Goal: Task Accomplishment & Management: Use online tool/utility

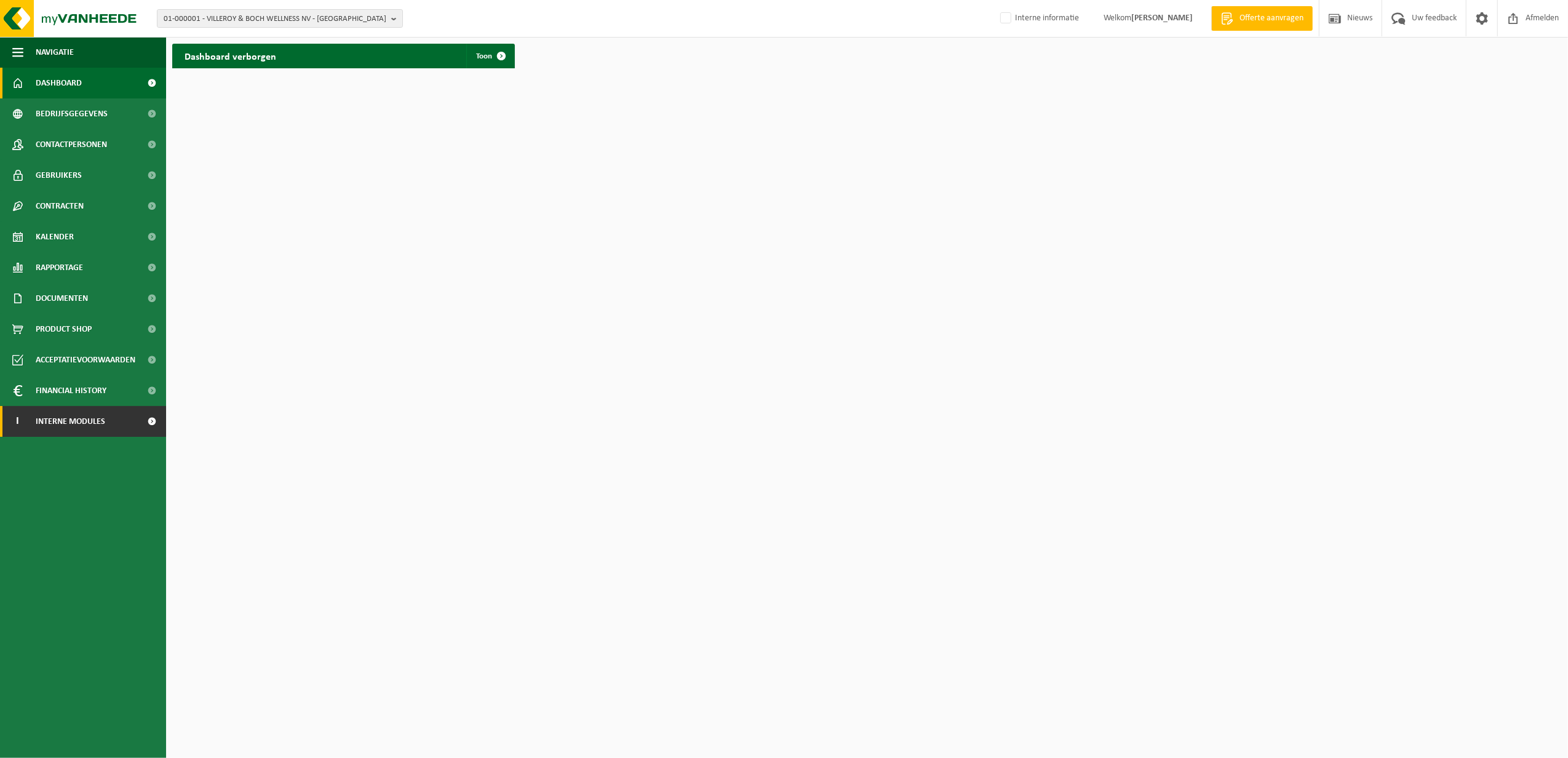
click at [76, 425] on span "Interne modules" at bounding box center [71, 421] width 69 height 31
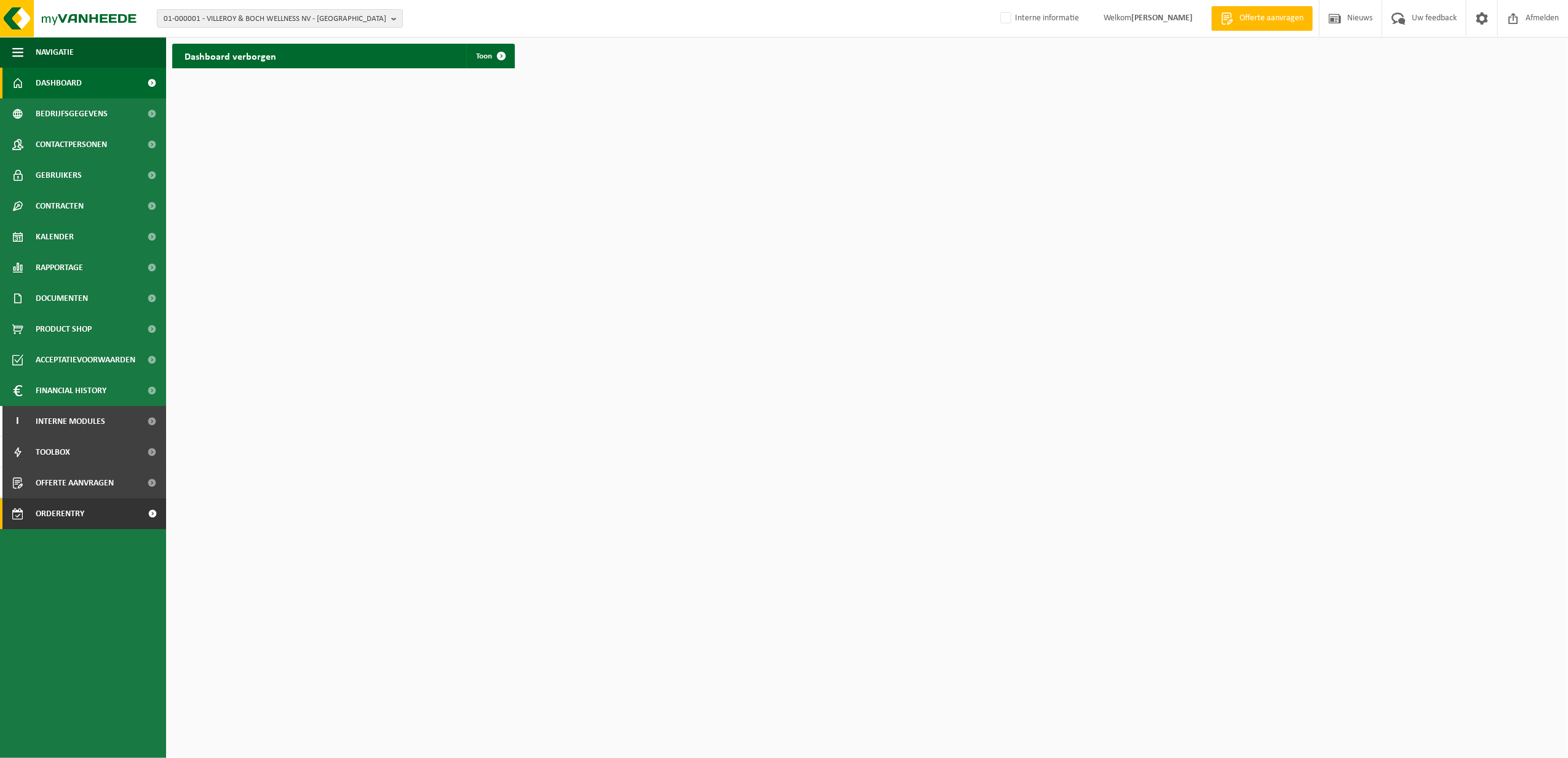
click at [69, 511] on span "Orderentry Goedkeuring" at bounding box center [87, 513] width 103 height 31
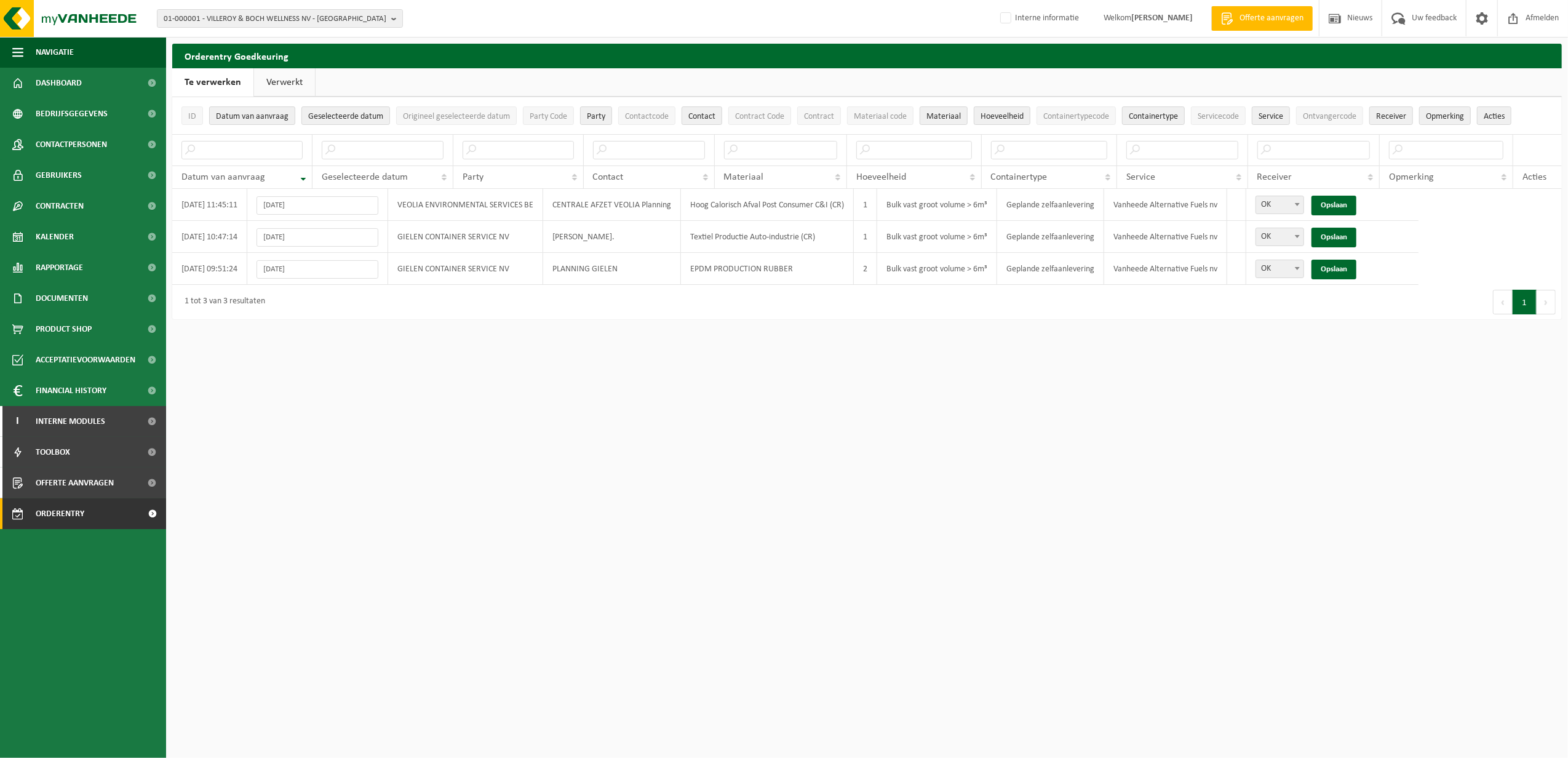
click at [286, 79] on link "Verwerkt" at bounding box center [284, 82] width 61 height 28
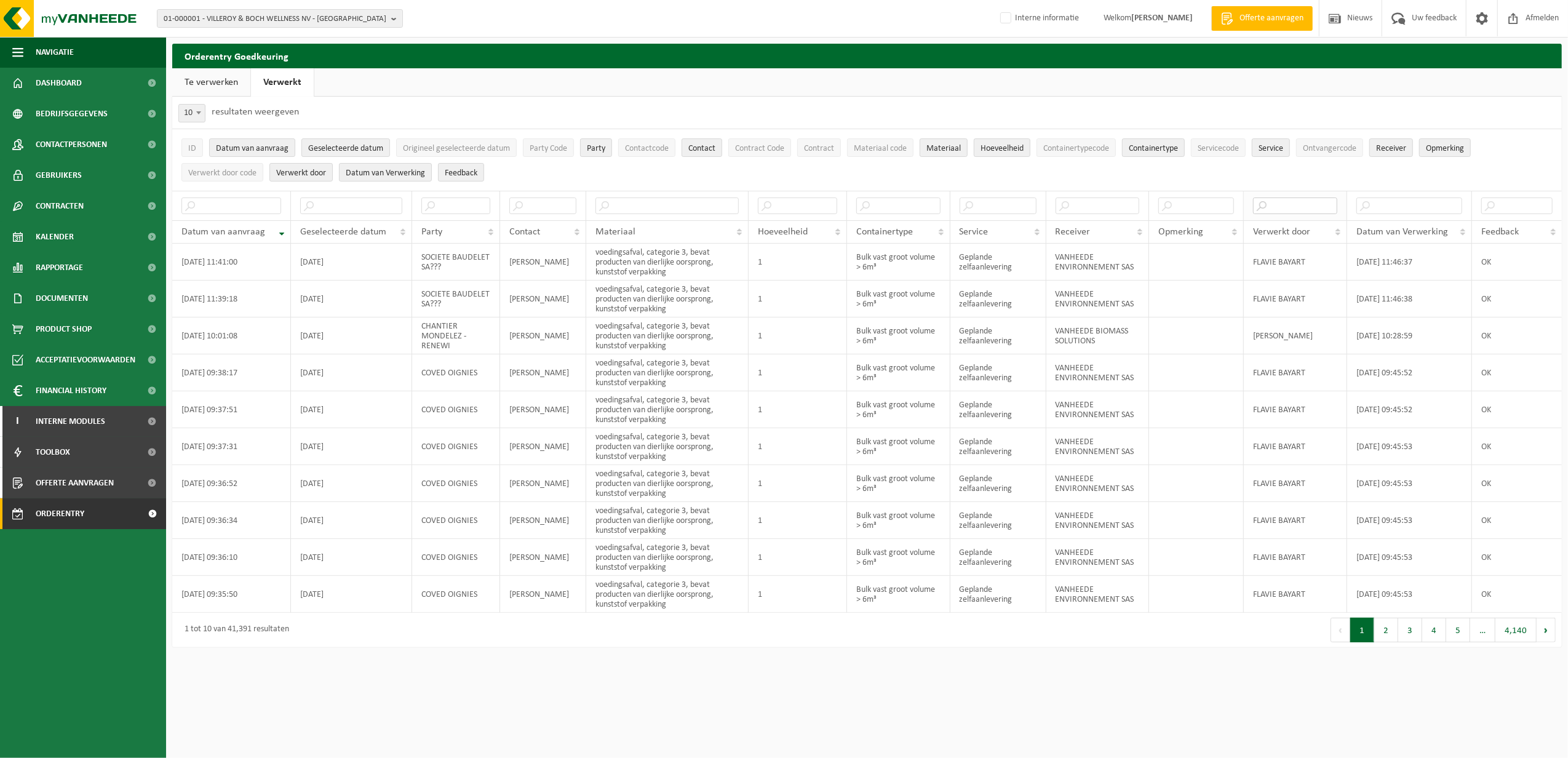
click at [1309, 203] on input "text" at bounding box center [1295, 205] width 84 height 17
click at [1125, 204] on input "text" at bounding box center [1098, 205] width 84 height 17
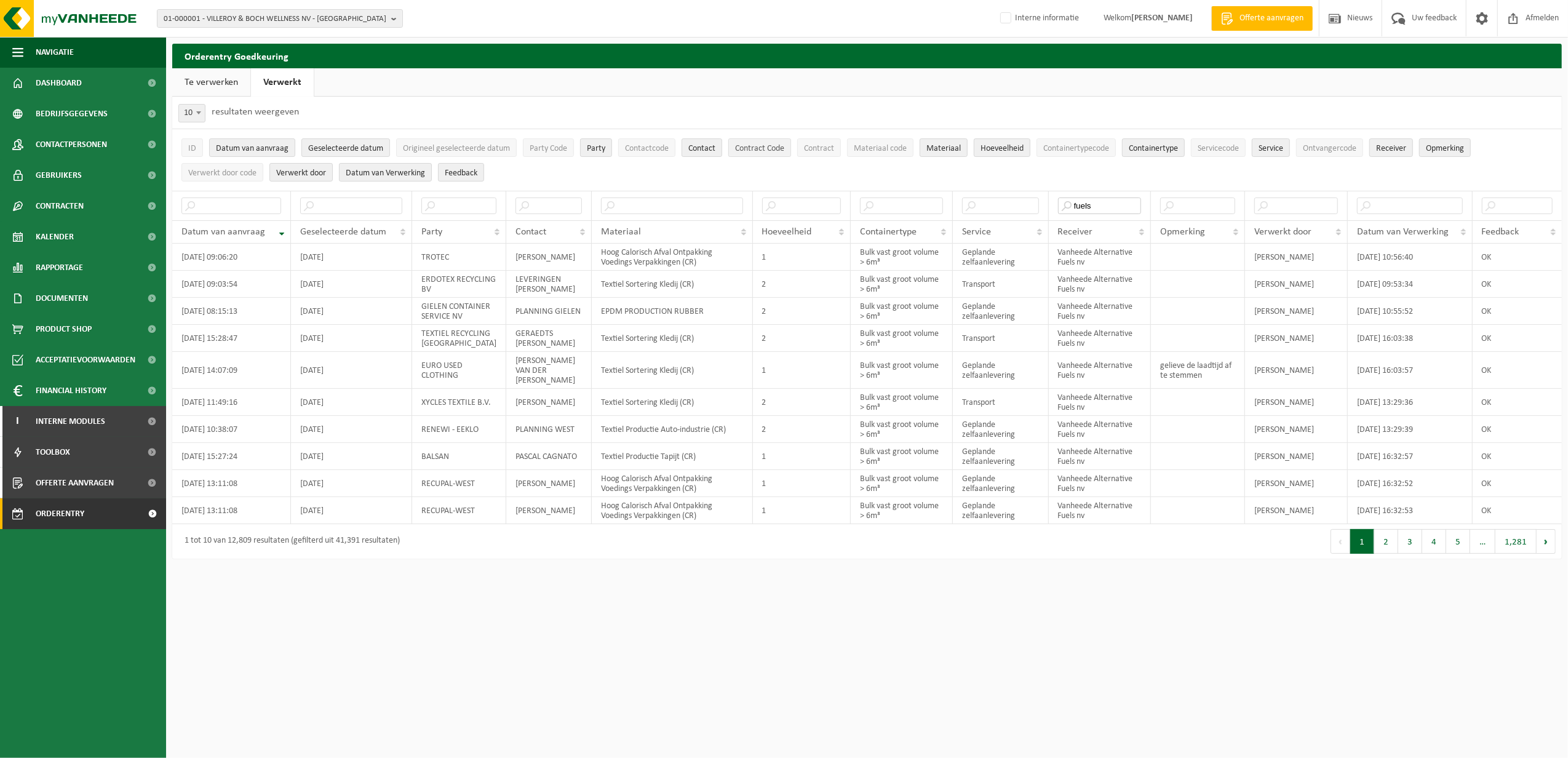
type input "fuels"
click at [769, 148] on span "Contract Code" at bounding box center [760, 149] width 49 height 9
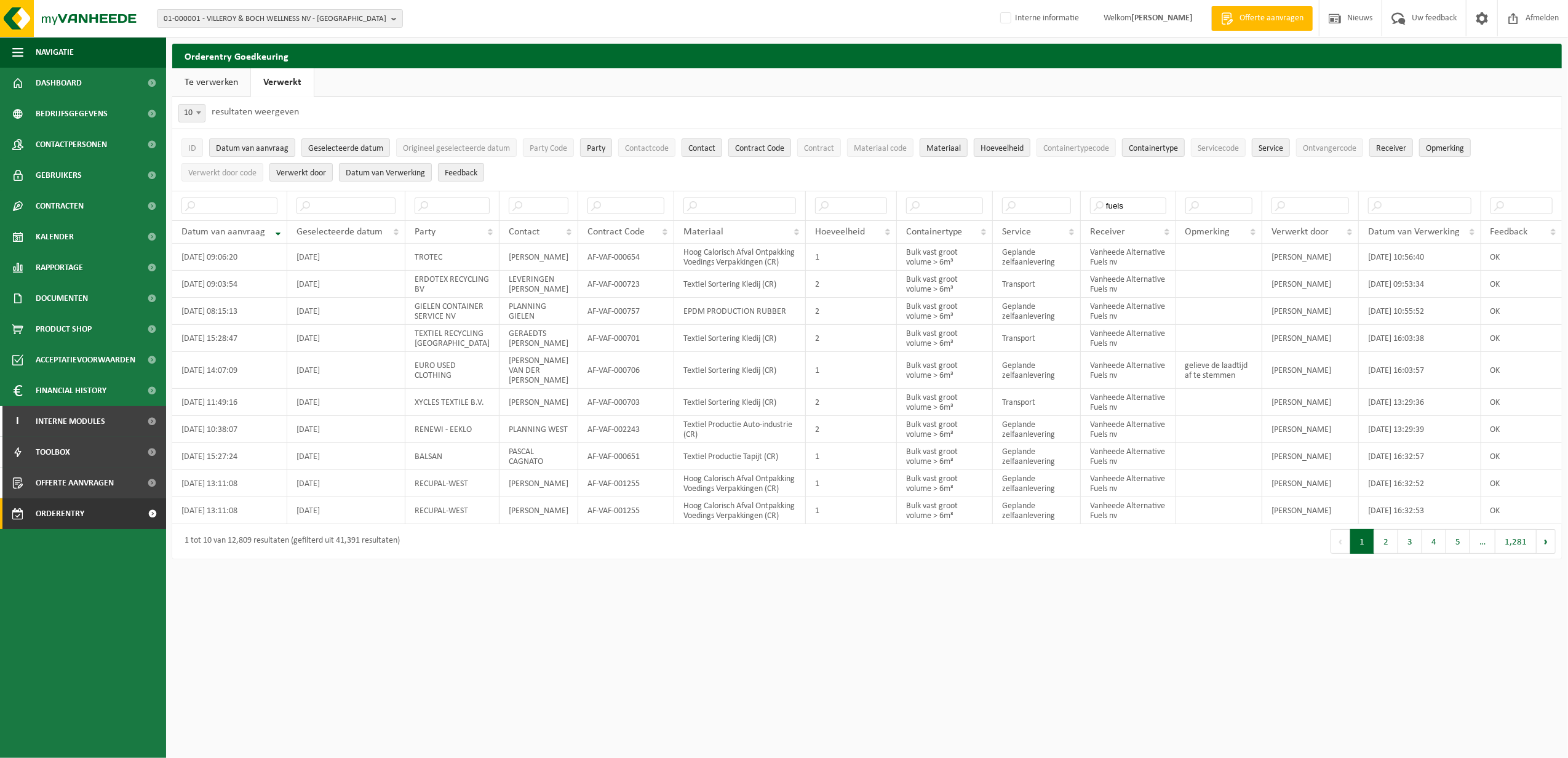
click at [219, 82] on link "Te verwerken" at bounding box center [211, 82] width 78 height 28
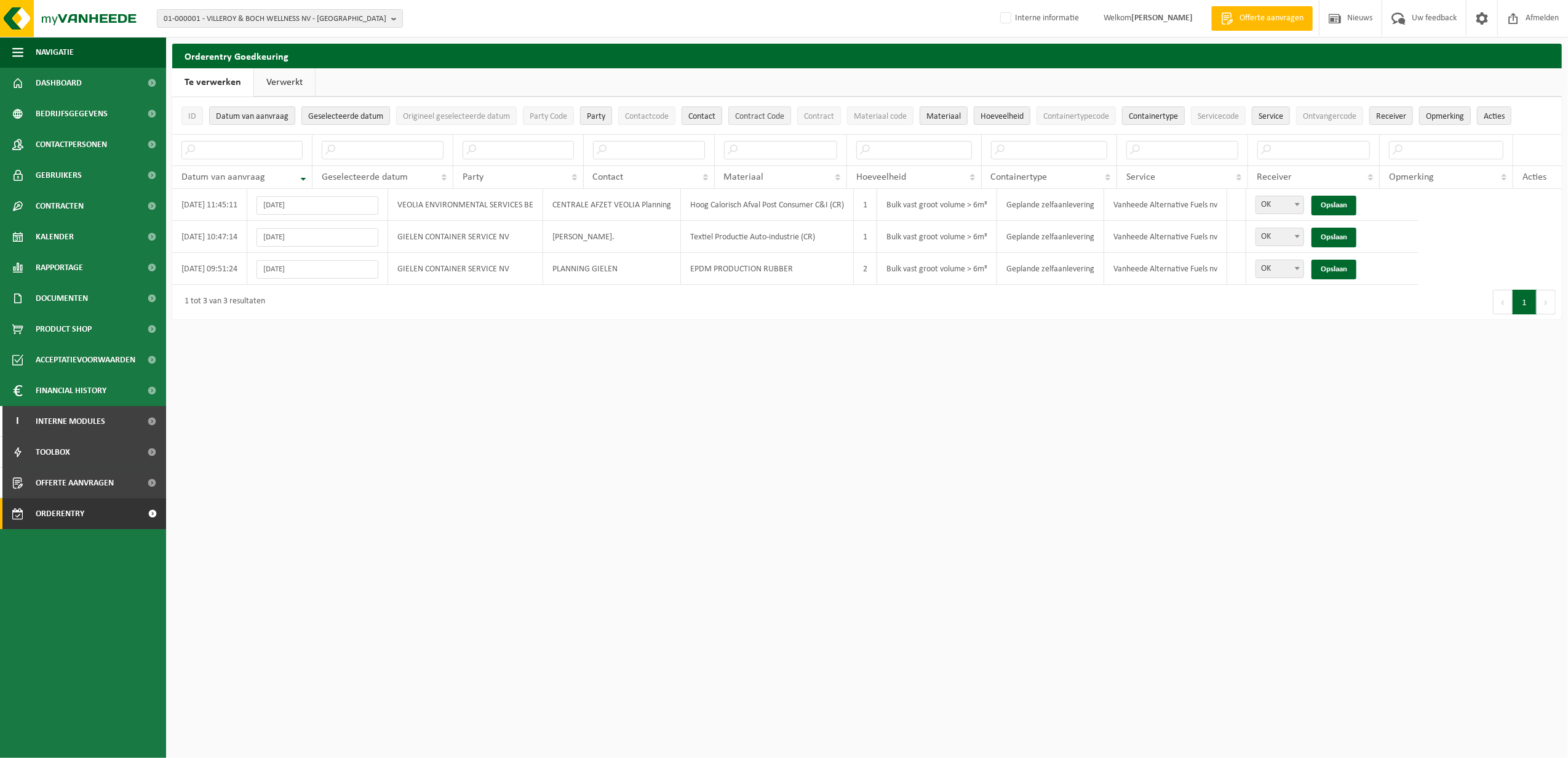
click at [763, 119] on span "Contract Code" at bounding box center [760, 117] width 49 height 9
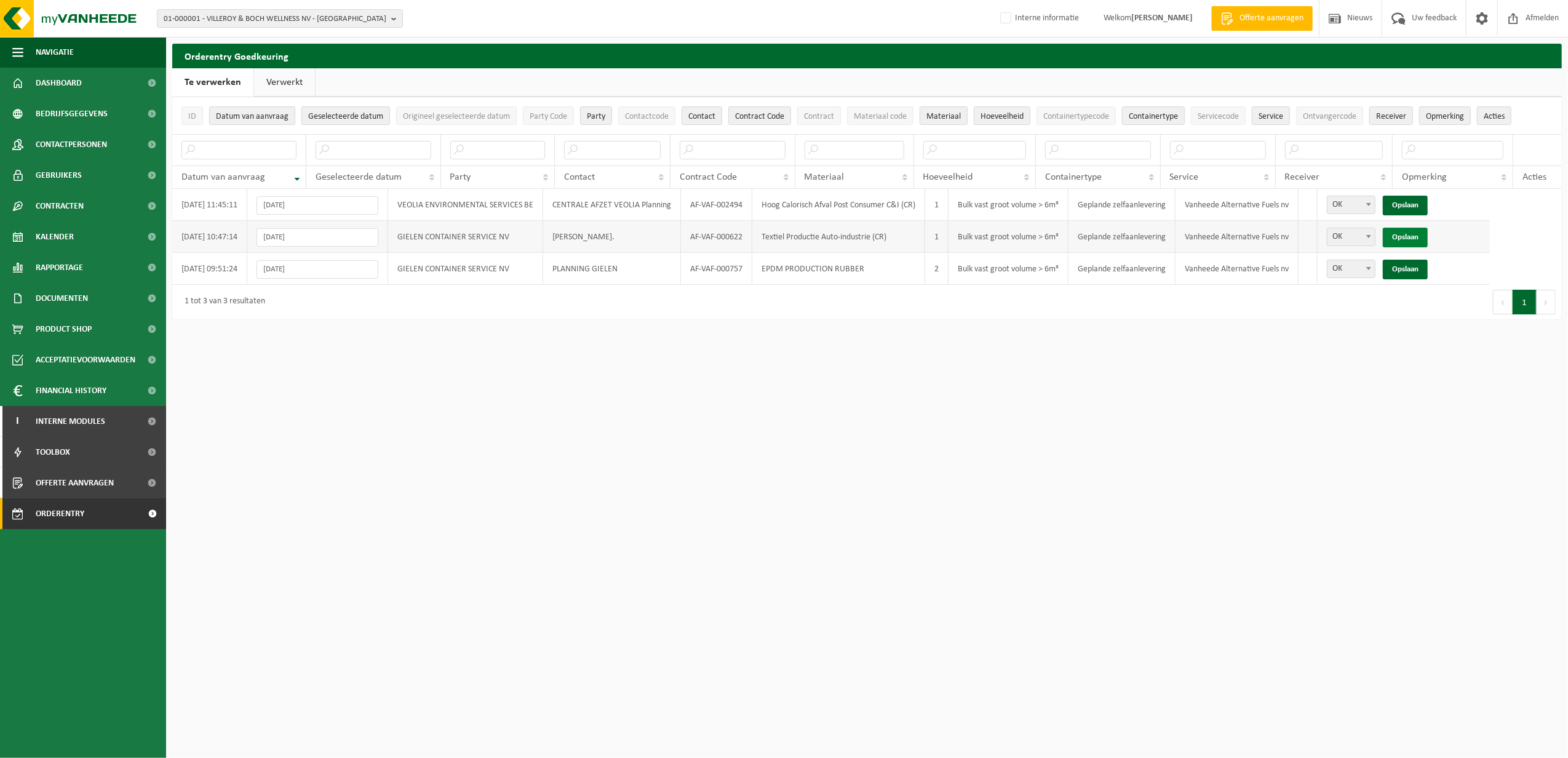
click at [1423, 235] on link "Opslaan" at bounding box center [1405, 237] width 45 height 20
